Goal: Information Seeking & Learning: Learn about a topic

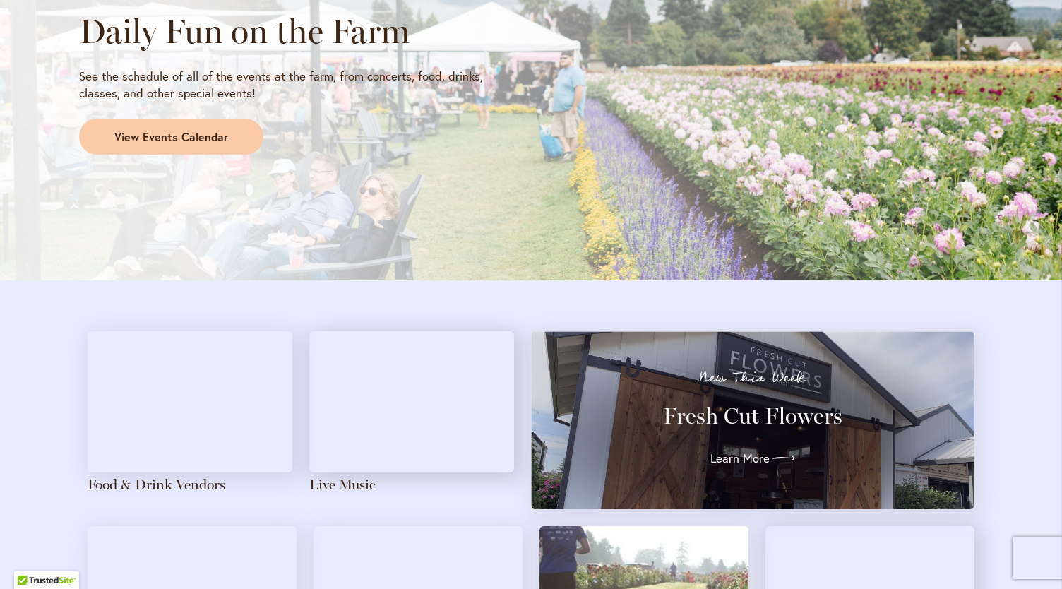
scroll to position [1283, 0]
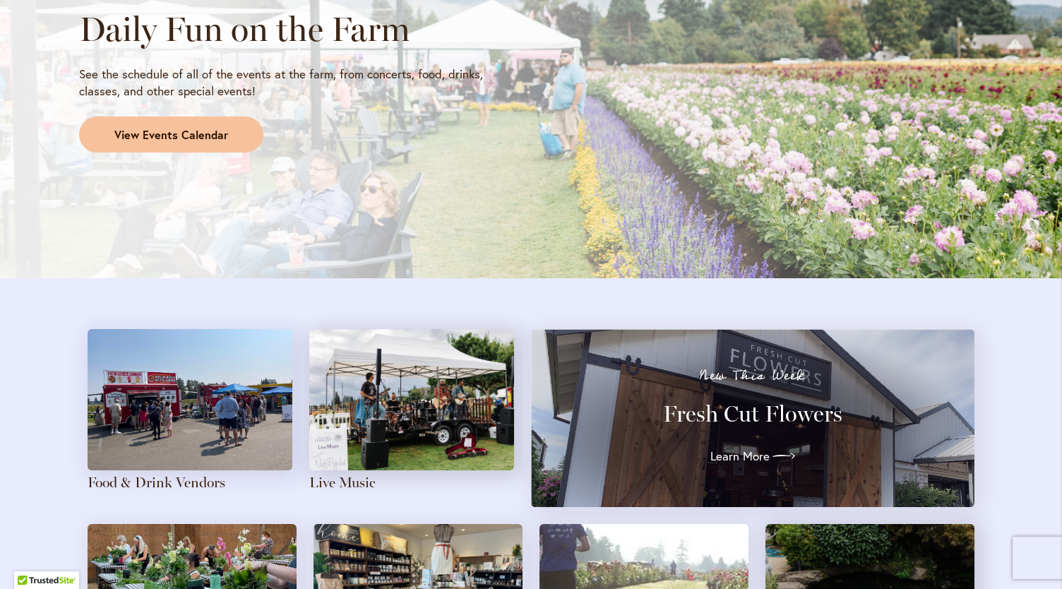
click at [182, 133] on span "View Events Calendar" at bounding box center [171, 135] width 114 height 16
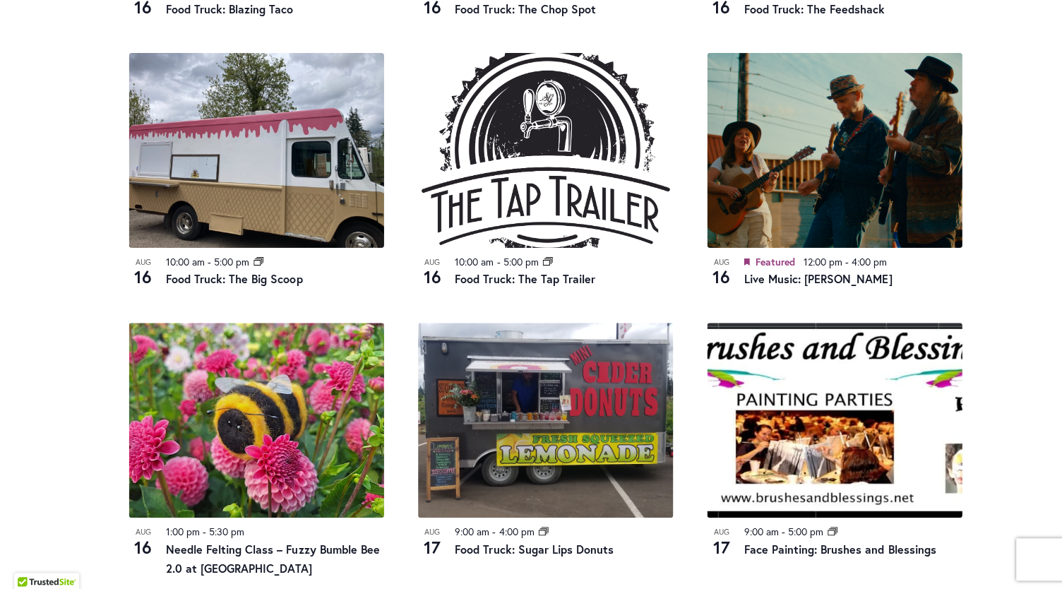
scroll to position [1303, 0]
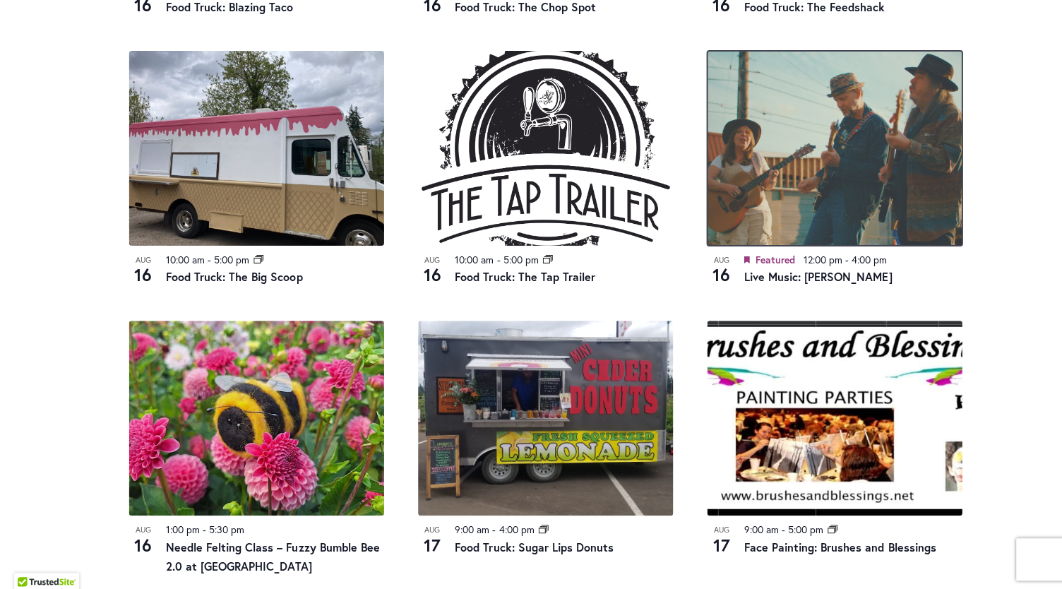
click at [863, 179] on img at bounding box center [832, 148] width 254 height 194
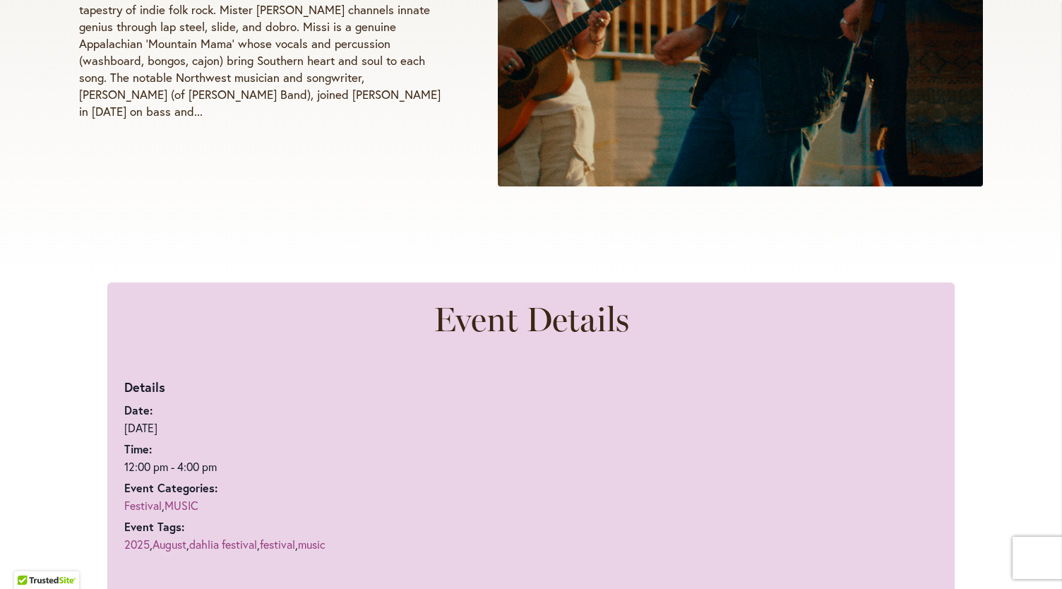
scroll to position [556, 0]
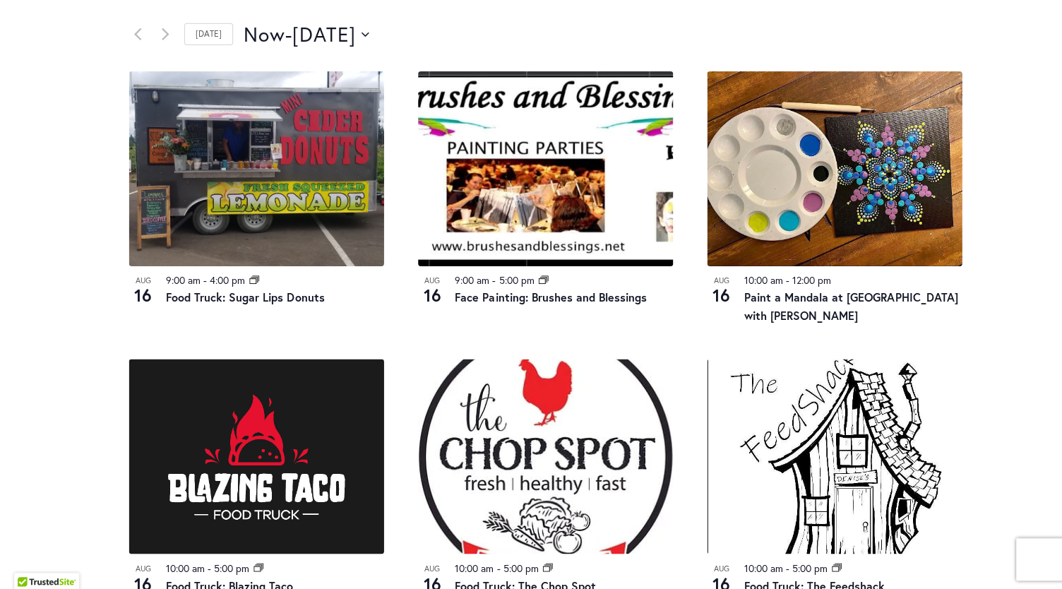
scroll to position [781, 0]
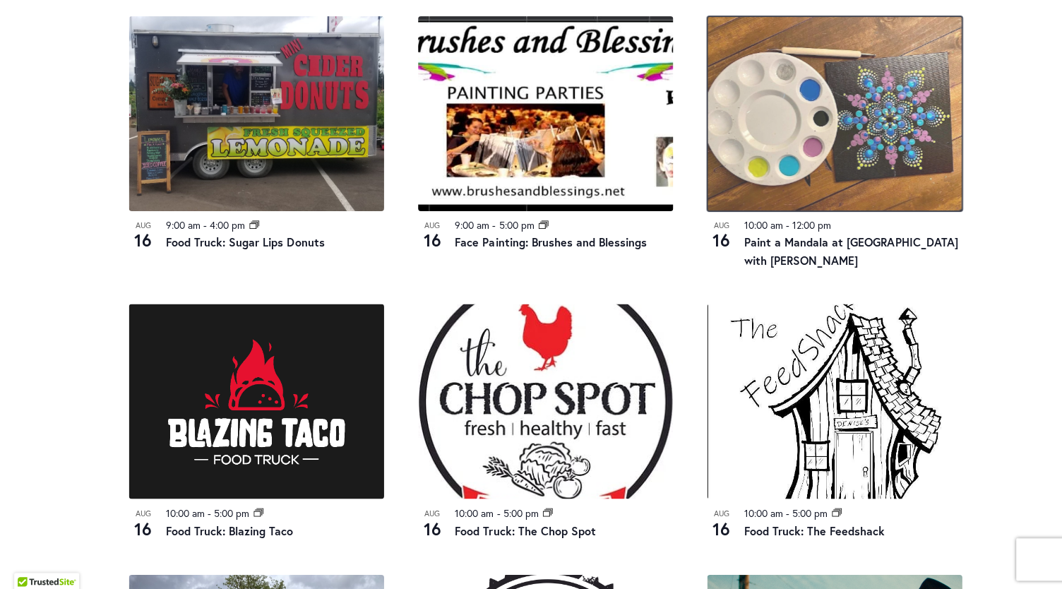
click at [787, 192] on img at bounding box center [832, 114] width 254 height 194
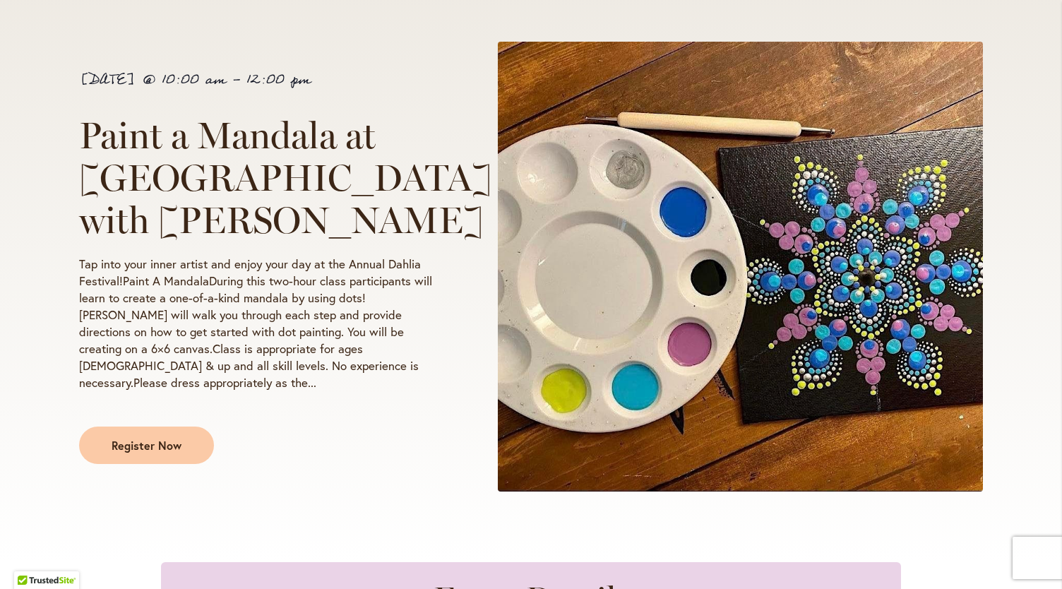
scroll to position [231, 0]
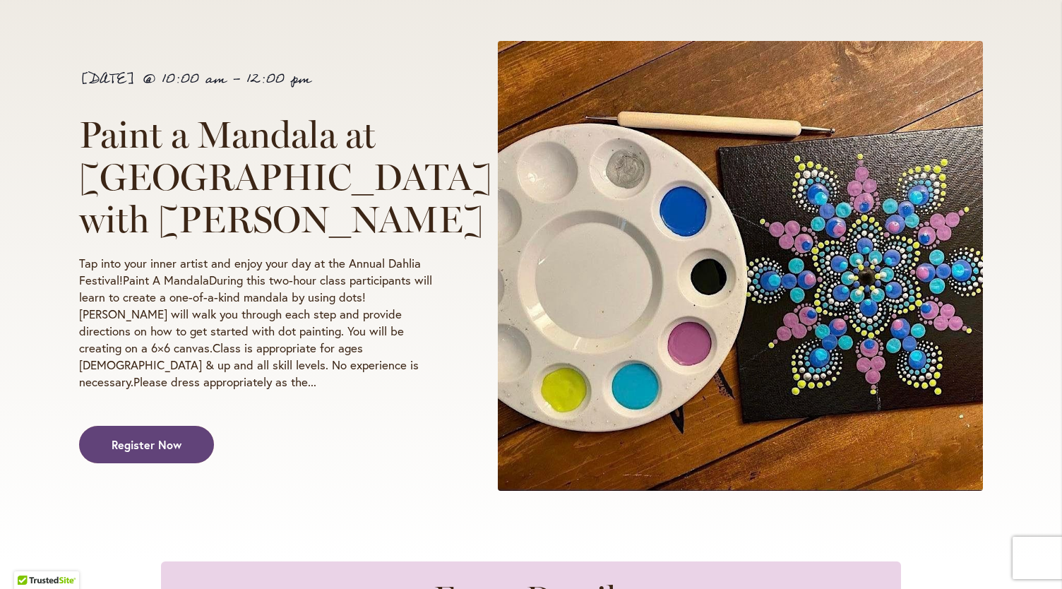
click at [172, 436] on span "Register Now" at bounding box center [147, 444] width 70 height 16
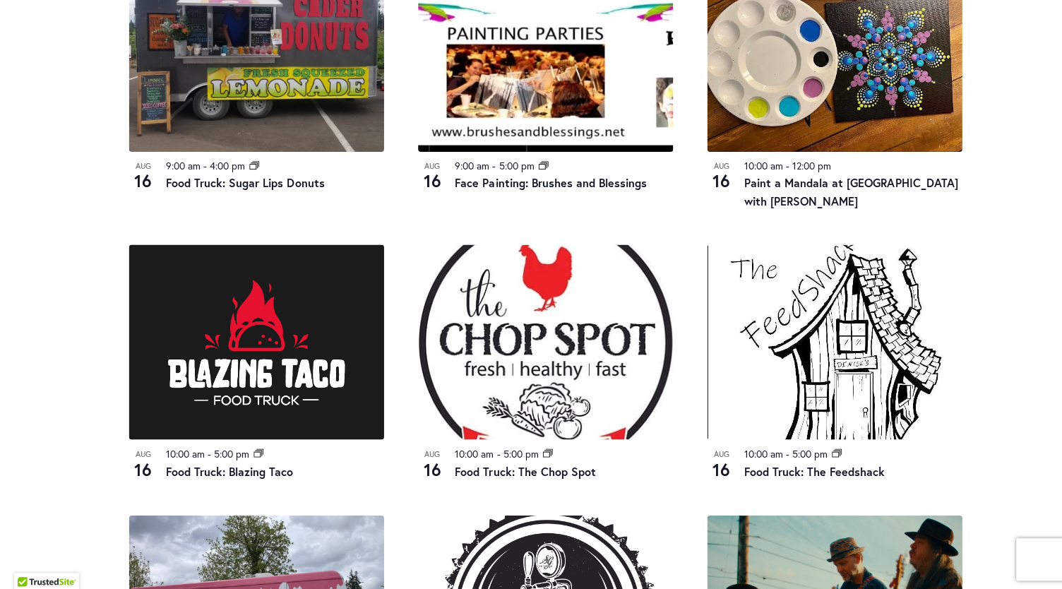
scroll to position [840, 0]
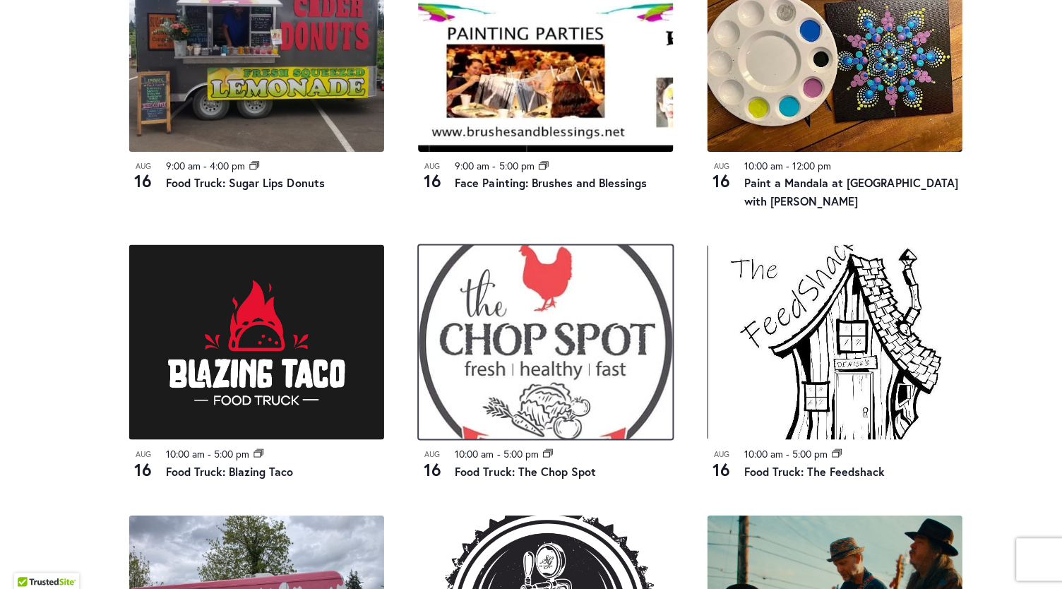
click at [549, 357] on img at bounding box center [544, 341] width 254 height 194
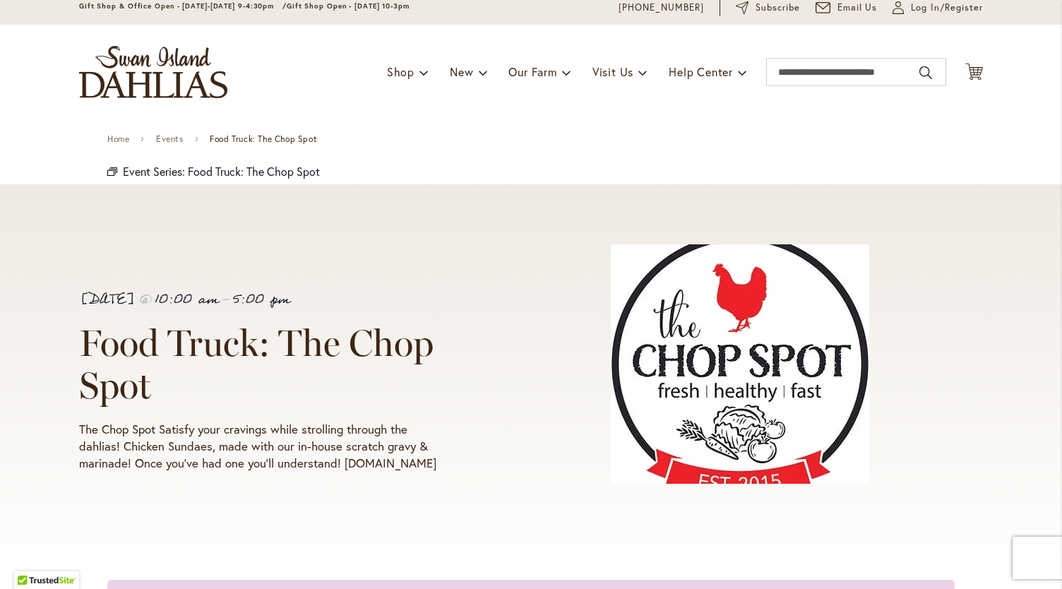
scroll to position [53, 0]
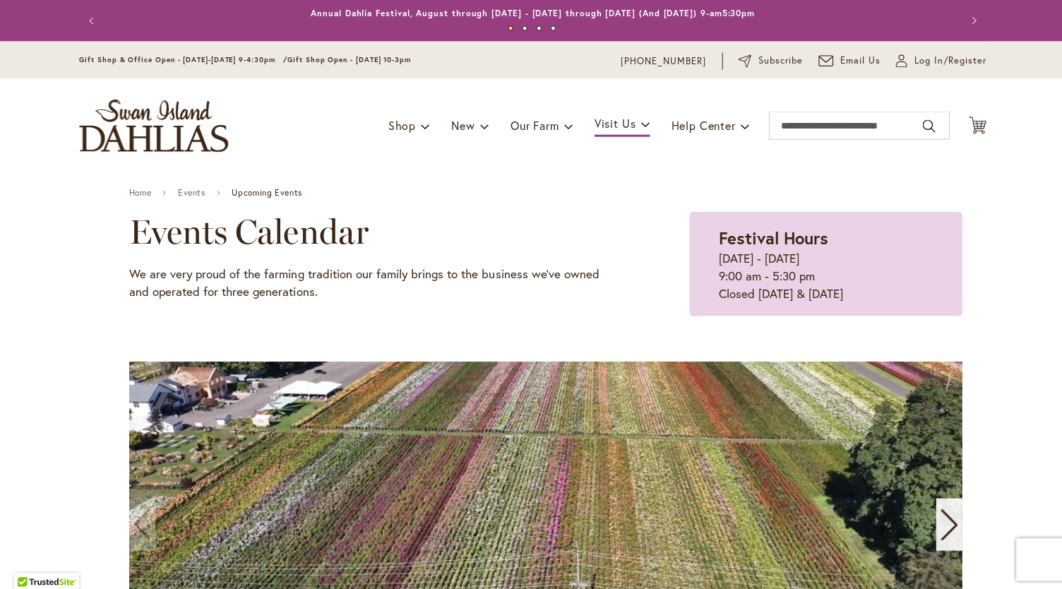
scroll to position [13, 0]
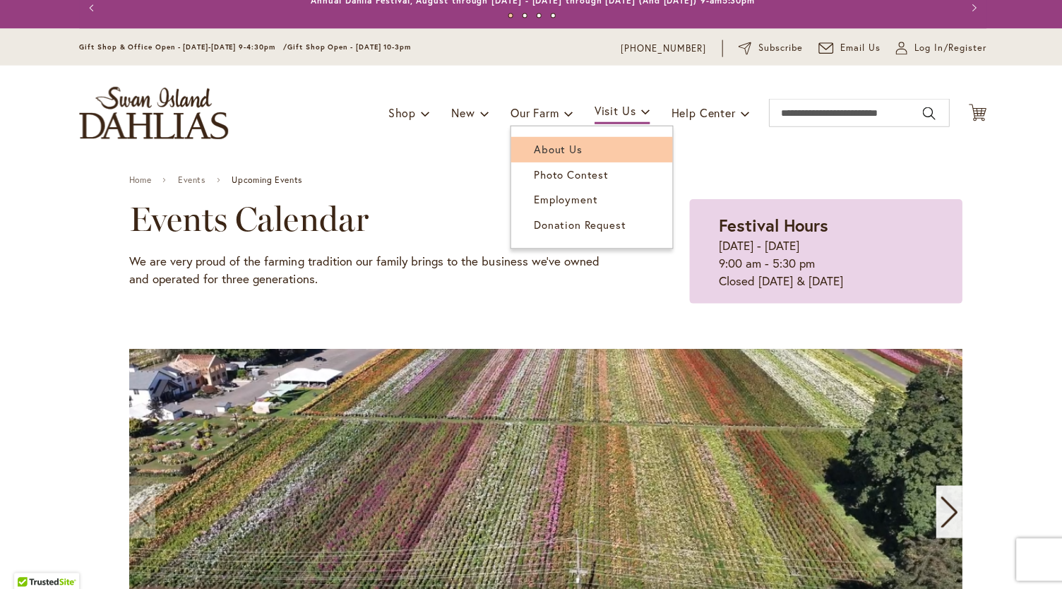
click at [542, 150] on span "About Us" at bounding box center [556, 149] width 48 height 14
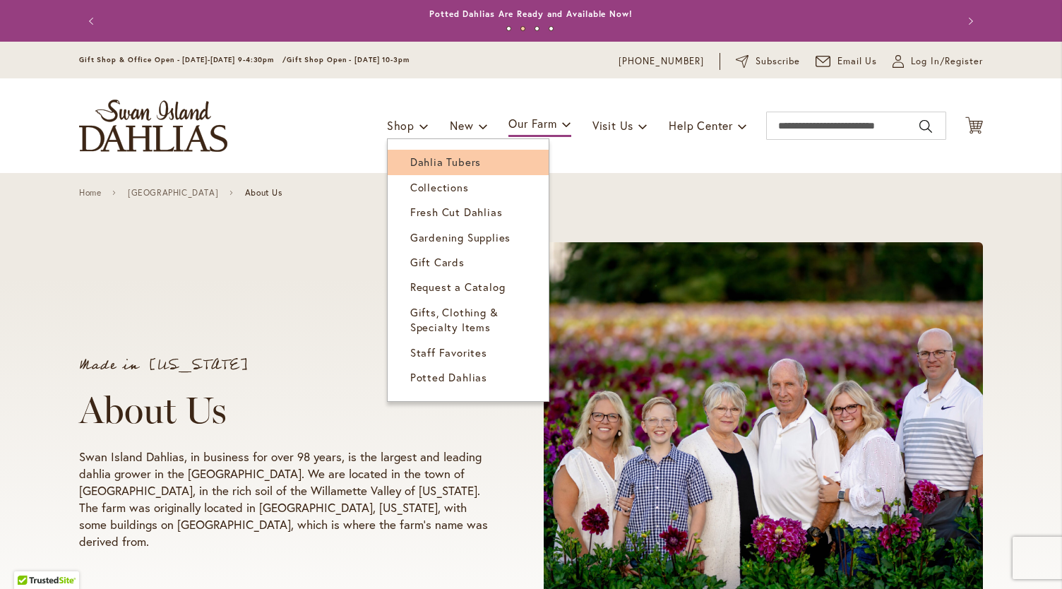
click at [454, 162] on span "Dahlia Tubers" at bounding box center [445, 162] width 71 height 14
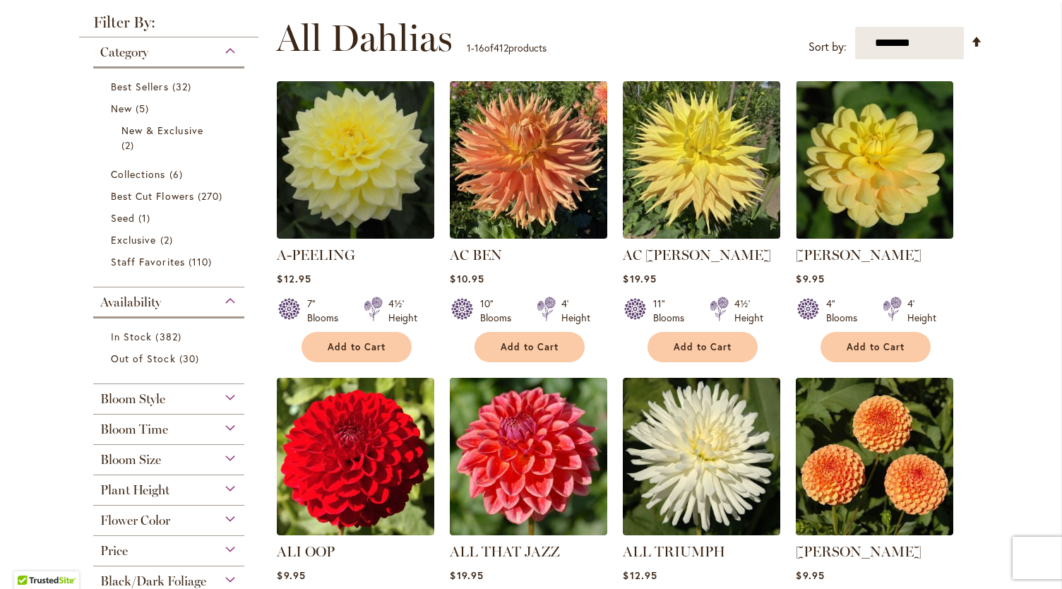
scroll to position [340, 0]
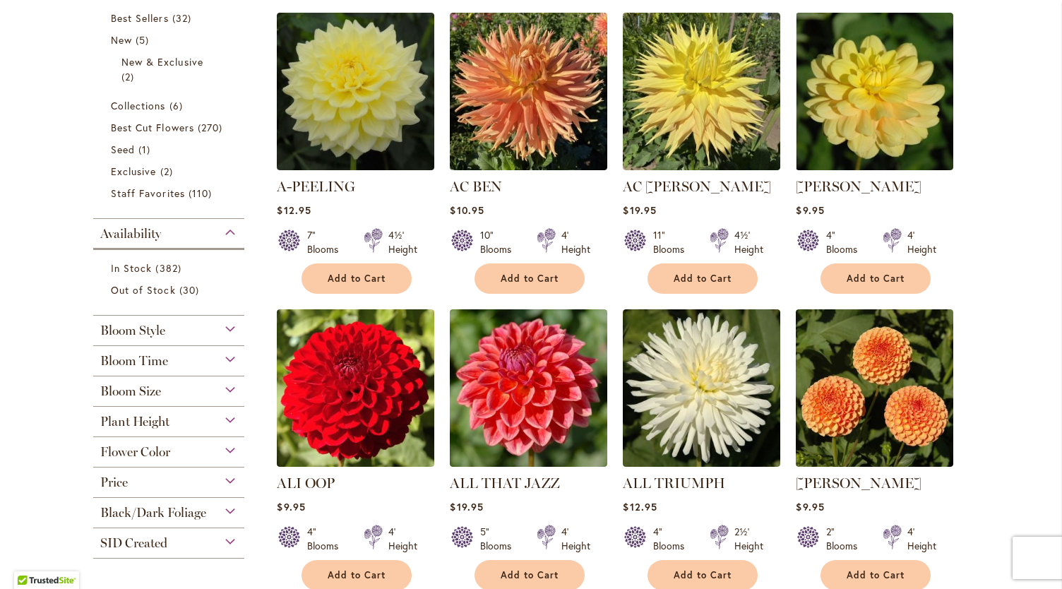
click at [114, 360] on span "Bloom Time" at bounding box center [134, 361] width 68 height 16
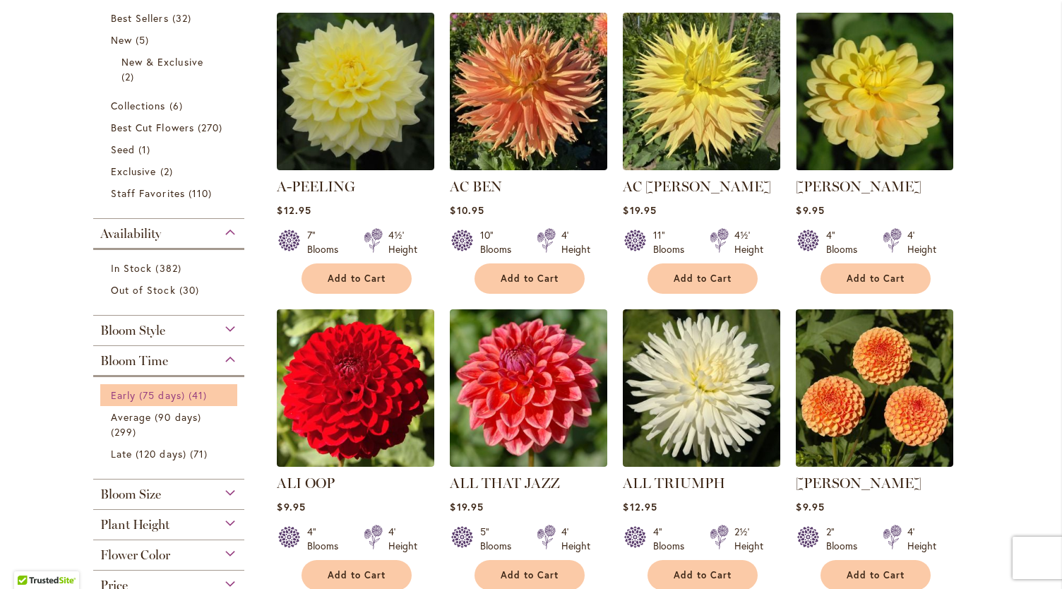
click at [182, 392] on link "Early (75 days) 41 items" at bounding box center [170, 395] width 119 height 15
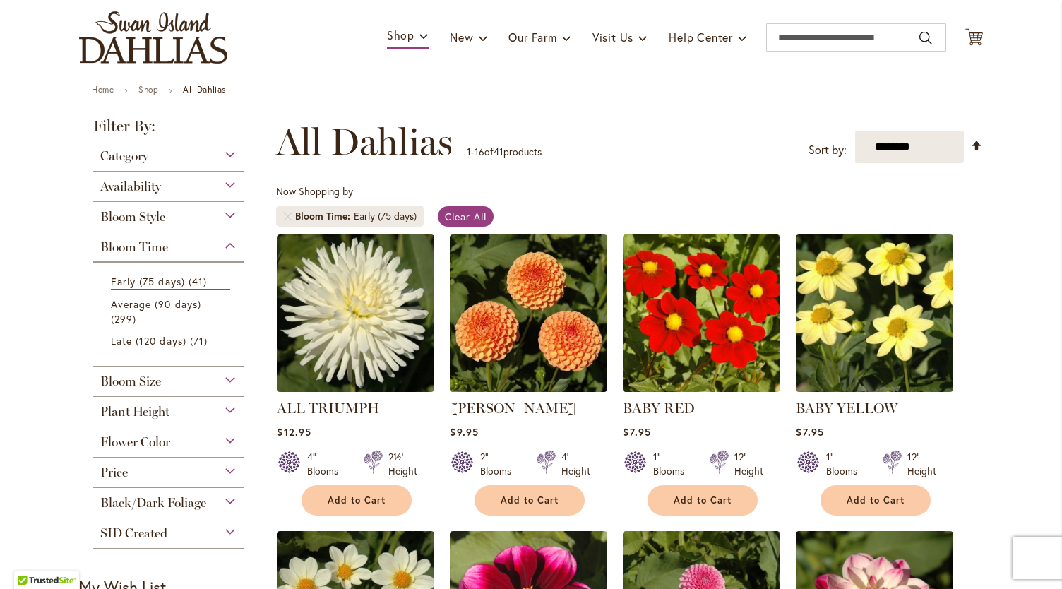
scroll to position [89, 0]
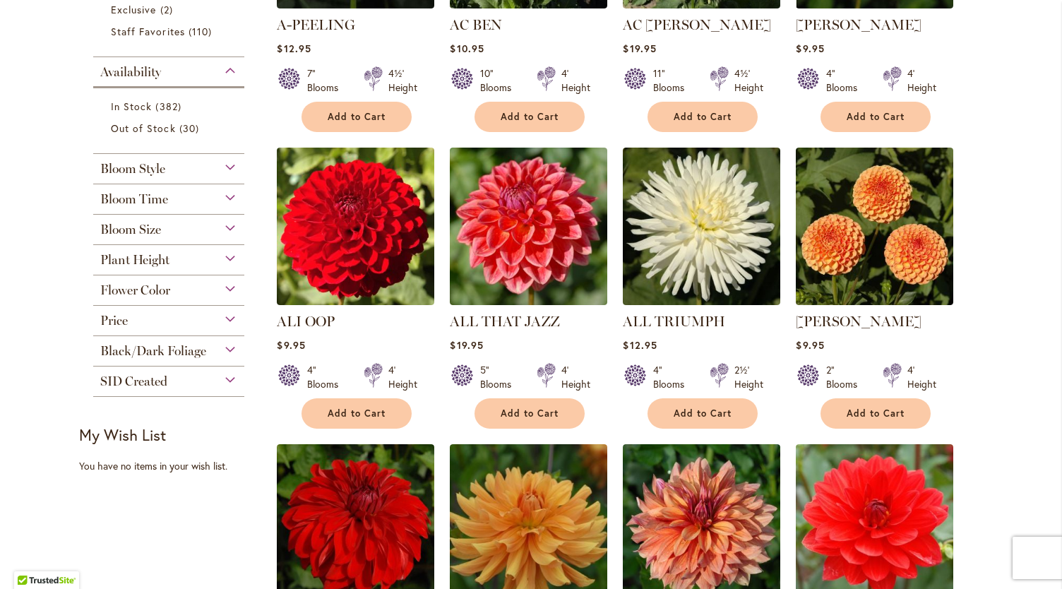
scroll to position [501, 0]
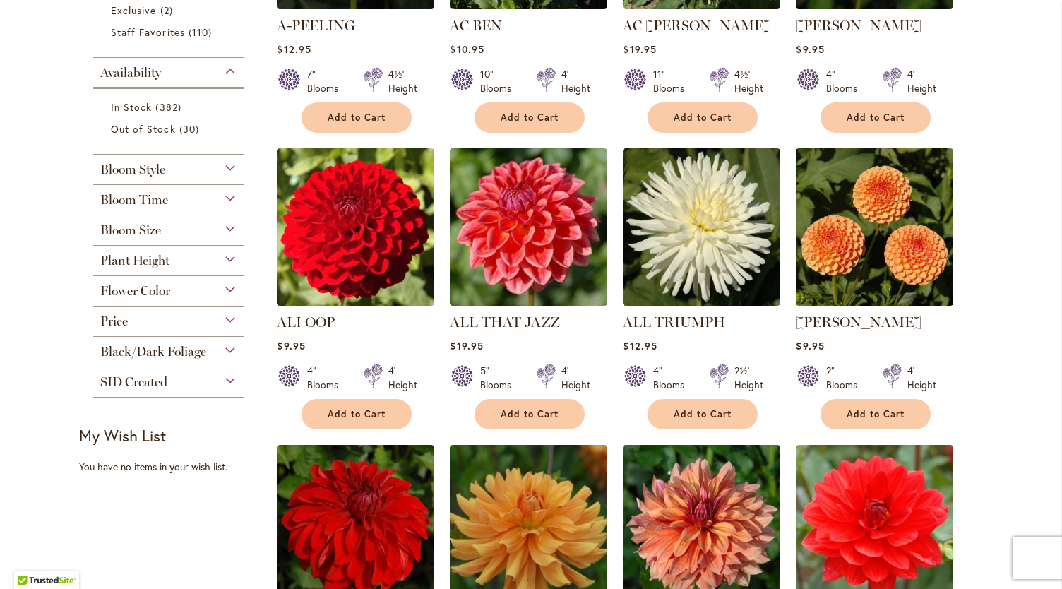
click at [165, 287] on span "Flower Color" at bounding box center [135, 291] width 70 height 16
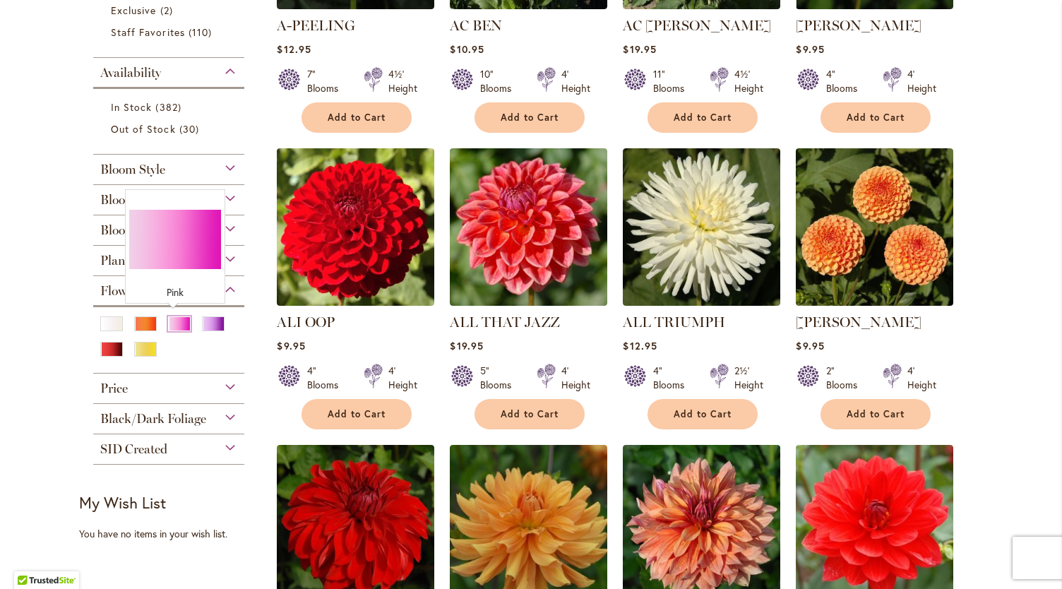
click at [179, 319] on div "Pink" at bounding box center [179, 323] width 23 height 15
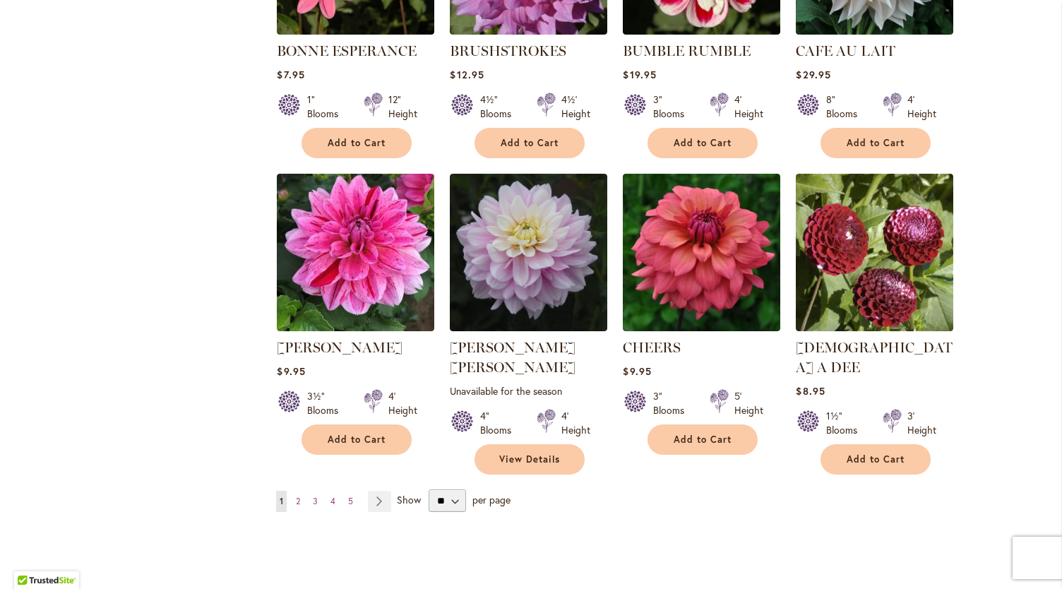
scroll to position [1065, 0]
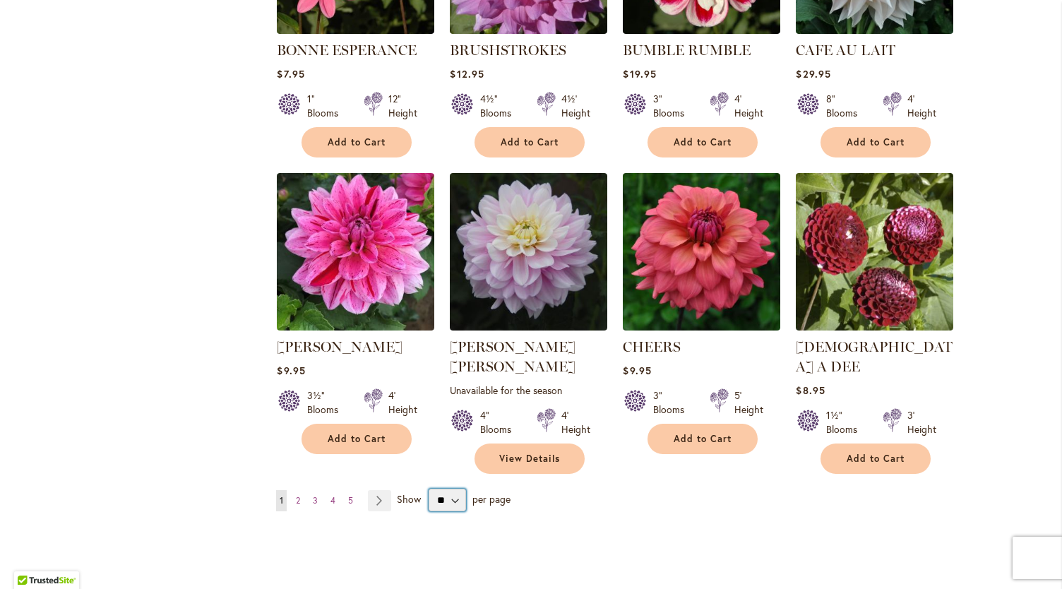
click at [432, 489] on select "** ** ** **" at bounding box center [447, 500] width 37 height 23
select select "**"
click at [429, 489] on select "** ** ** **" at bounding box center [447, 500] width 37 height 23
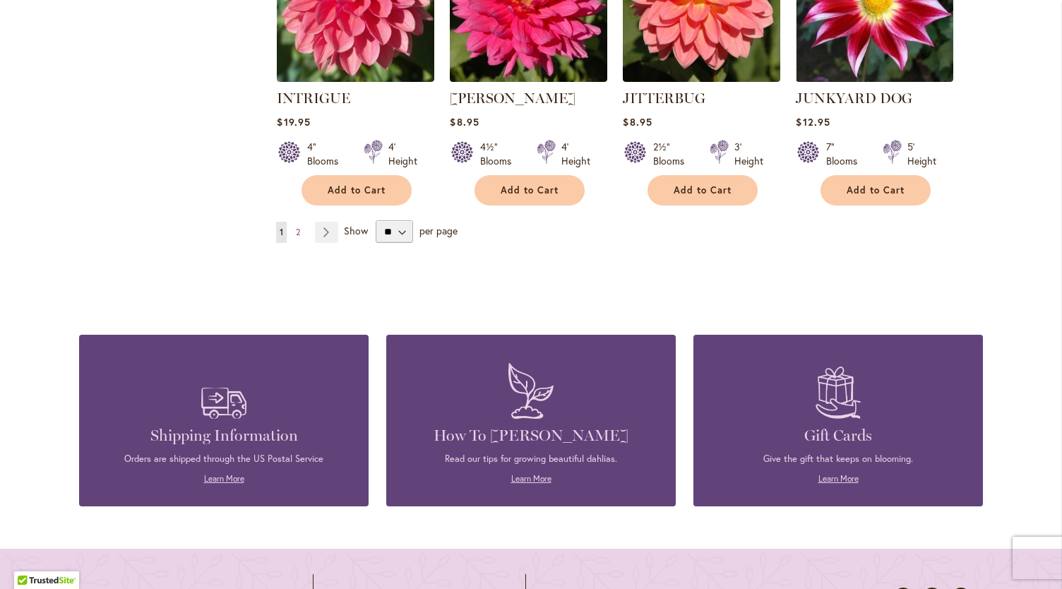
scroll to position [4970, 0]
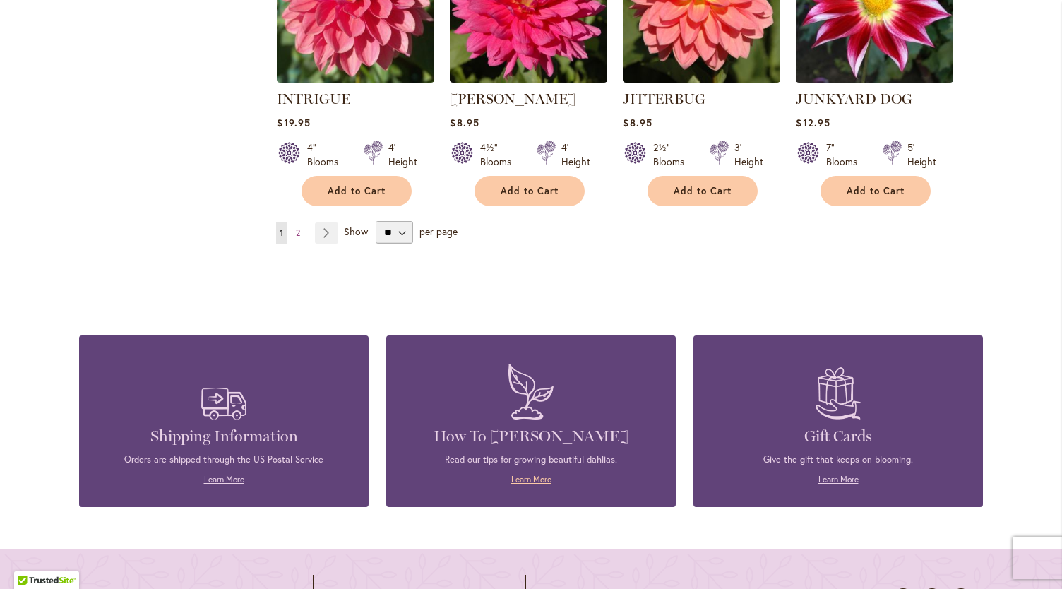
click at [531, 474] on link "Learn More" at bounding box center [531, 479] width 40 height 11
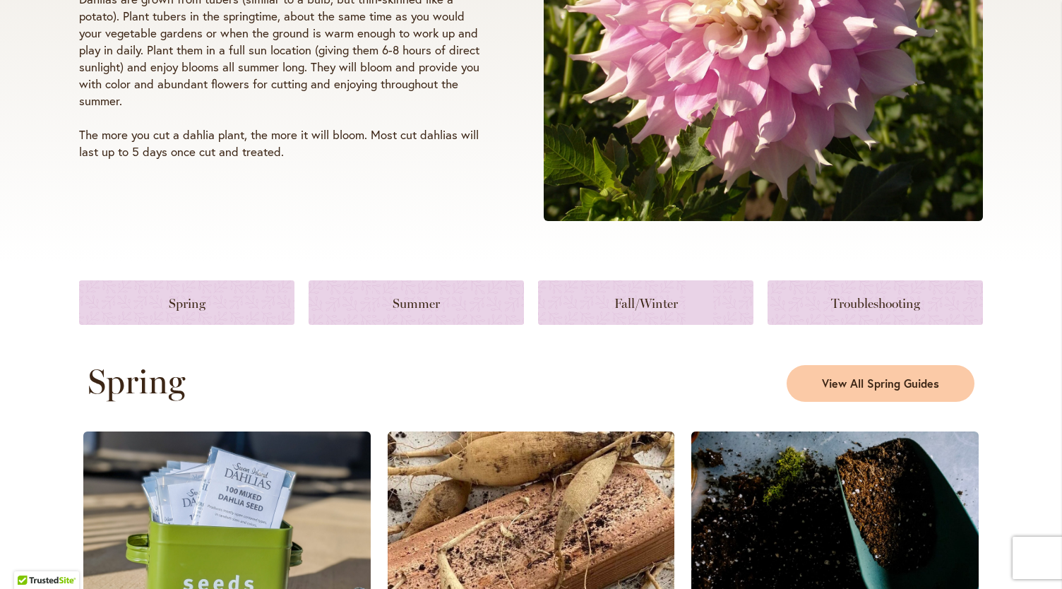
scroll to position [438, 0]
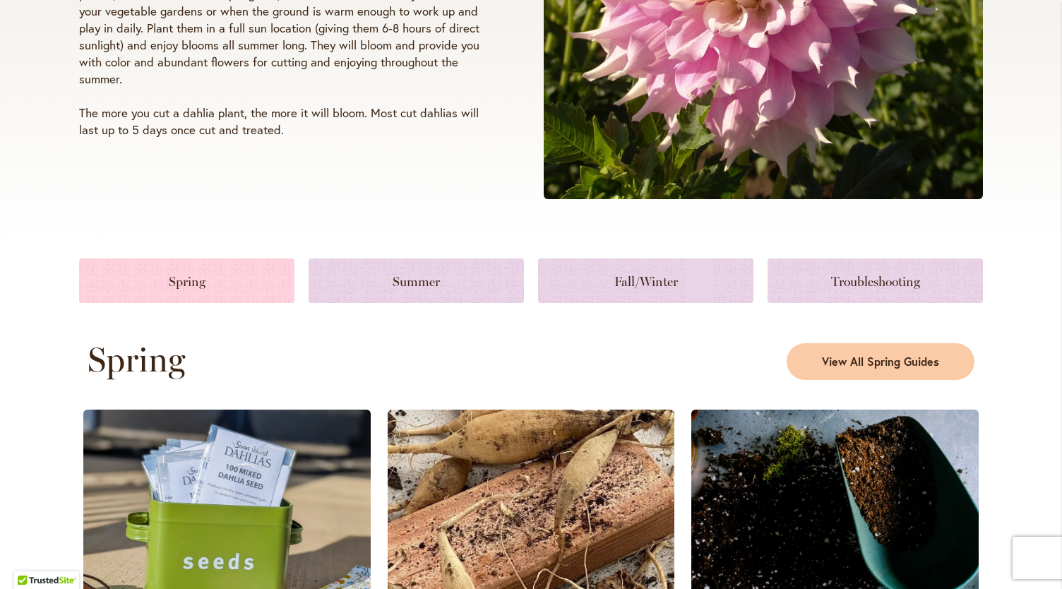
click at [208, 282] on link at bounding box center [186, 280] width 215 height 44
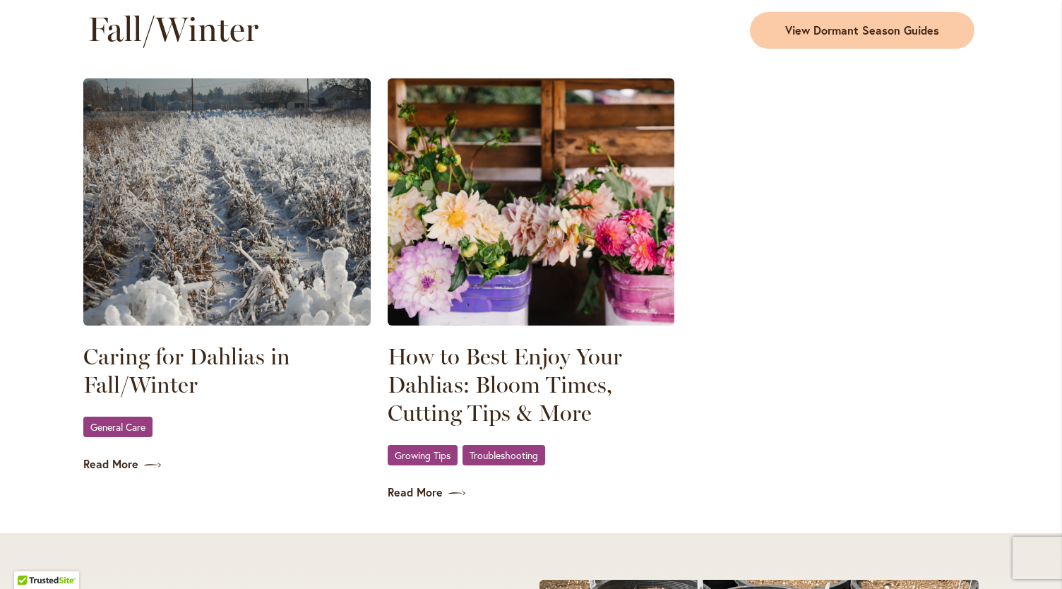
scroll to position [1913, 0]
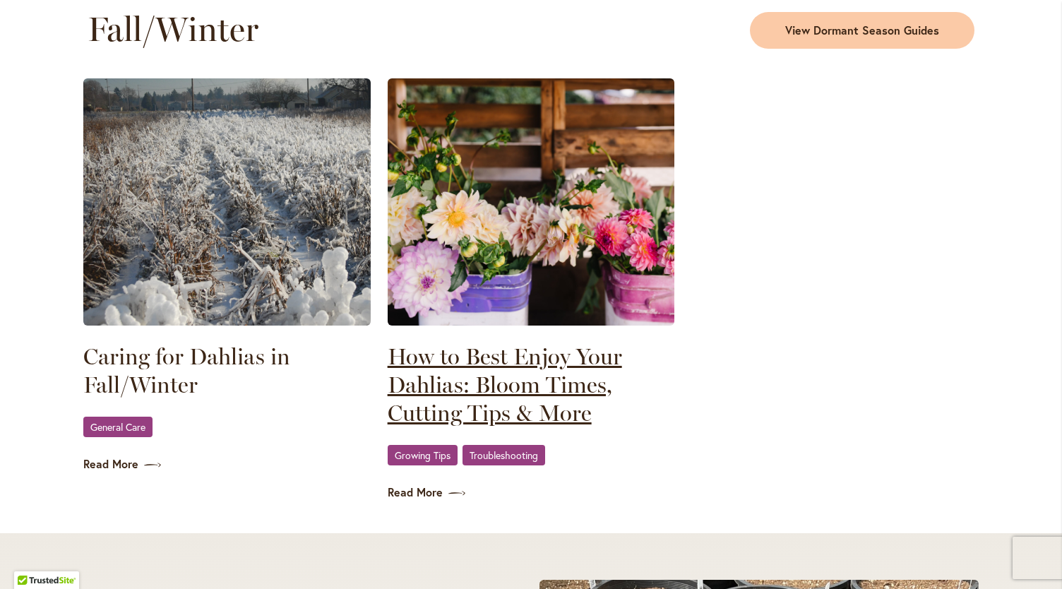
click at [532, 389] on link "How to Best Enjoy Your Dahlias: Bloom Times, Cutting Tips & More" at bounding box center [531, 384] width 287 height 85
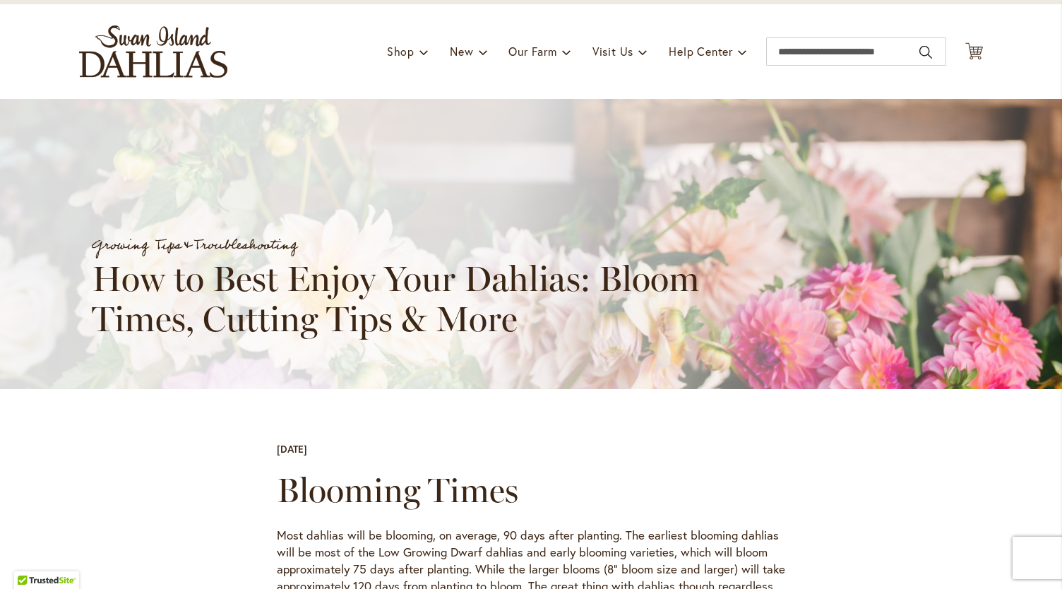
scroll to position [73, 0]
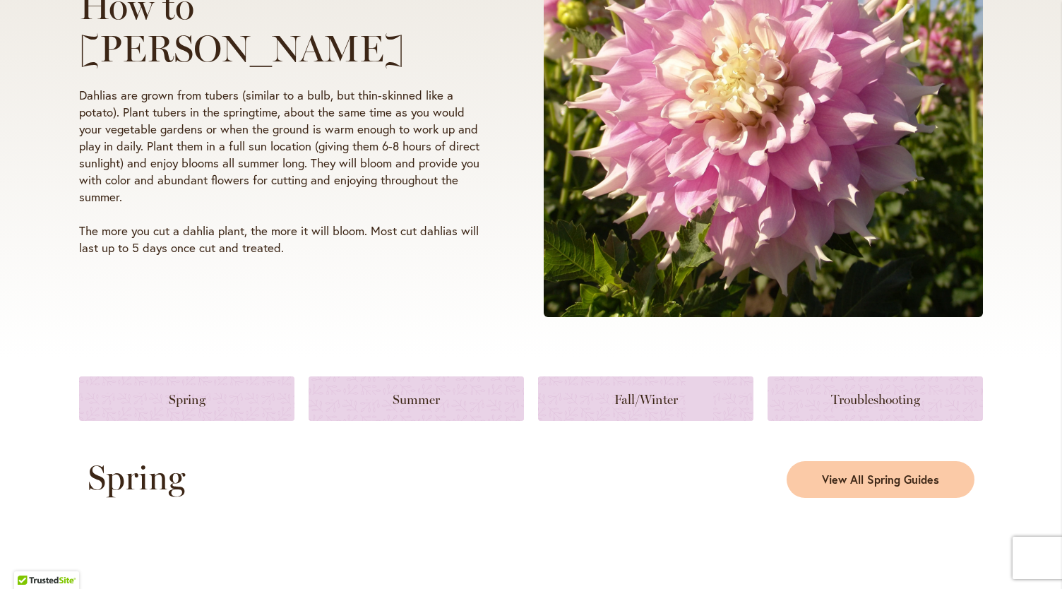
scroll to position [322, 0]
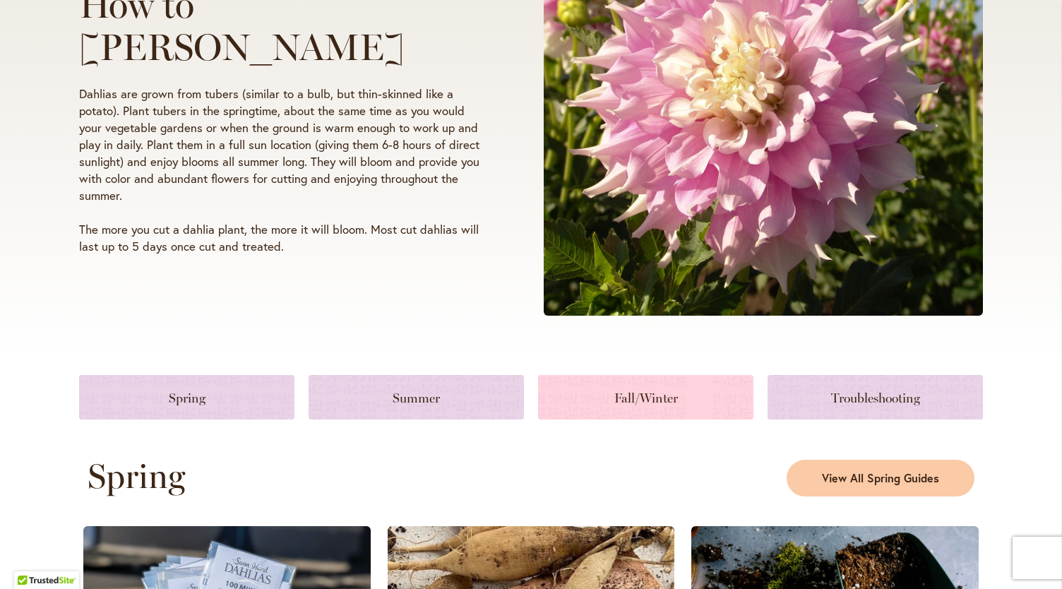
click at [638, 394] on link at bounding box center [645, 397] width 215 height 44
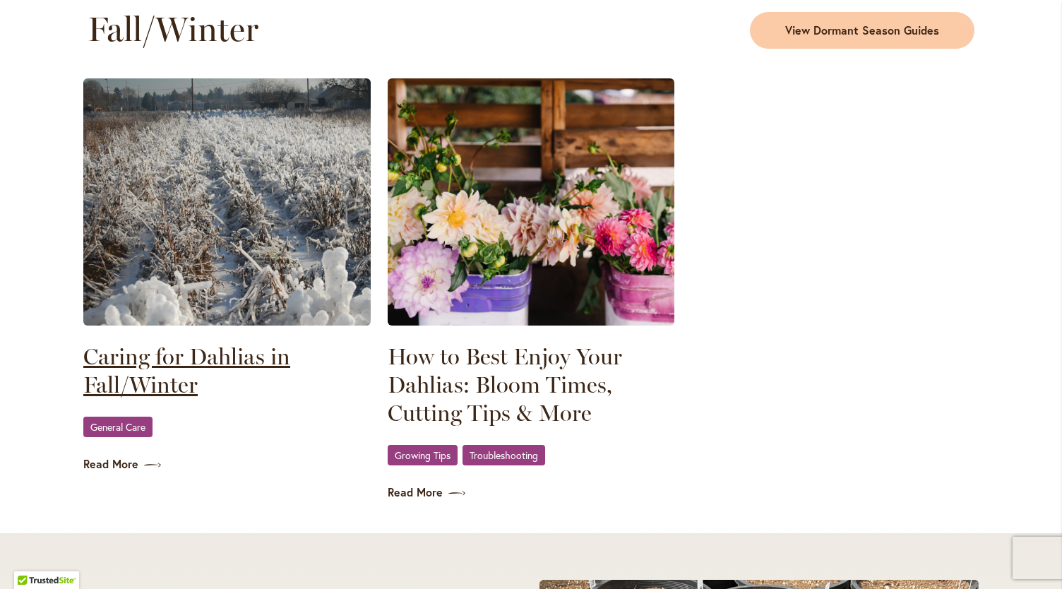
click at [257, 359] on link "Caring for Dahlias in Fall/Winter" at bounding box center [226, 370] width 287 height 56
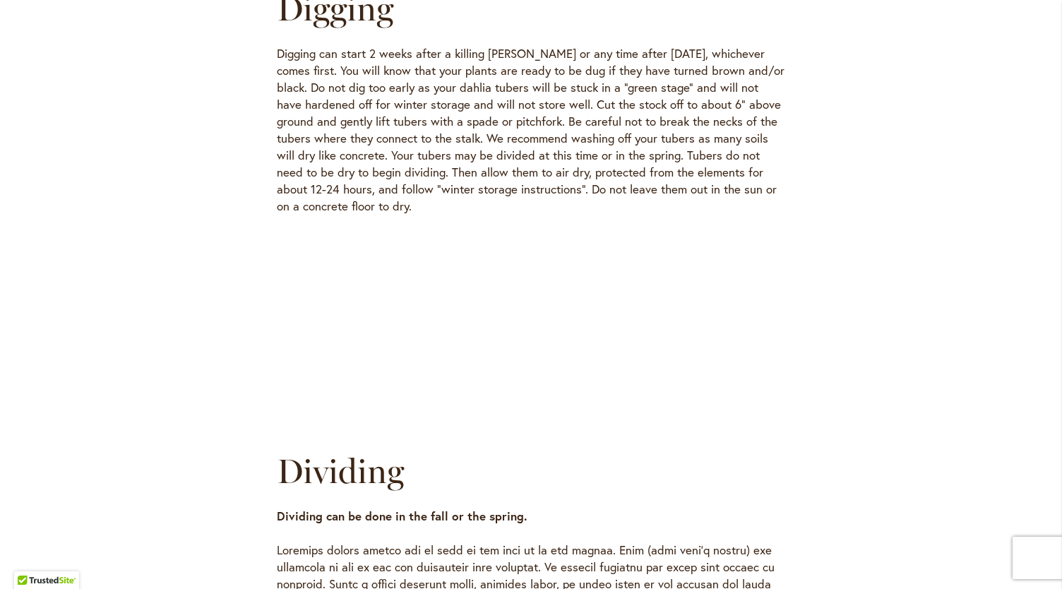
scroll to position [1666, 0]
